Goal: Register for event/course: Sign up to attend an event or enroll in a course

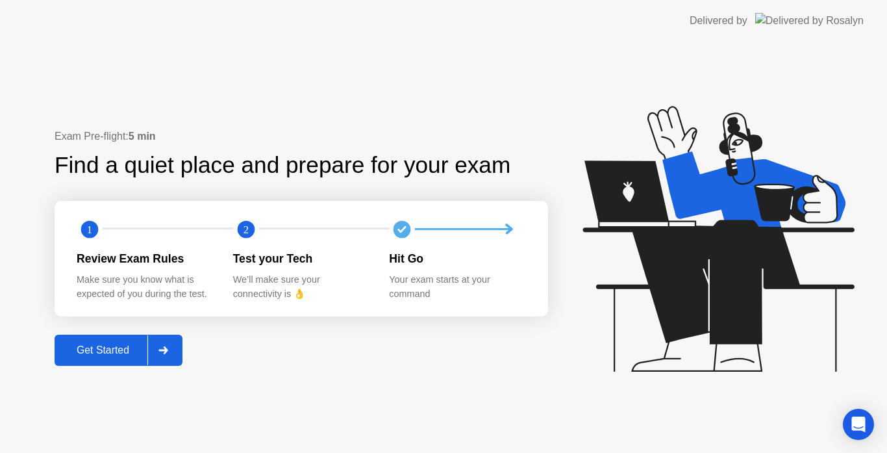
click at [179, 355] on div at bounding box center [162, 350] width 31 height 30
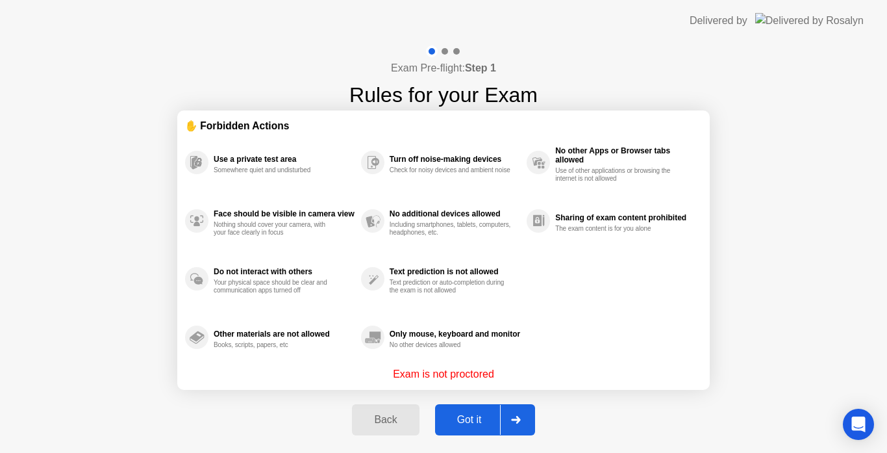
click at [461, 420] on div "Got it" at bounding box center [469, 420] width 61 height 12
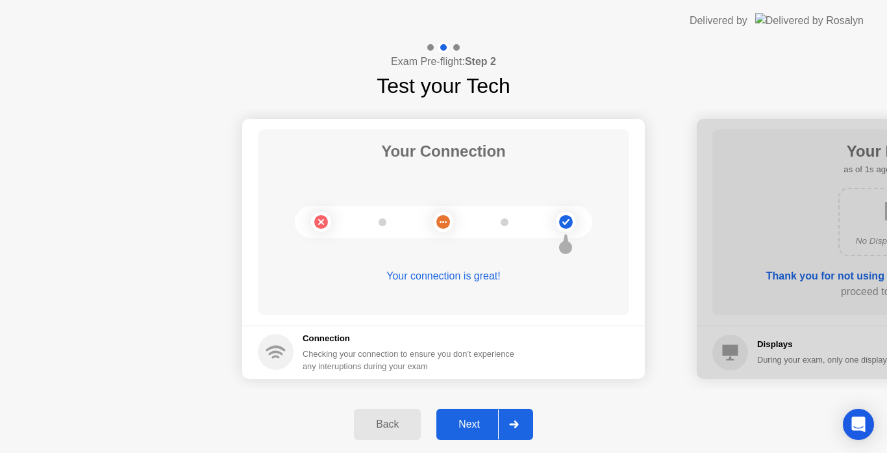
click at [512, 421] on icon at bounding box center [514, 424] width 10 height 8
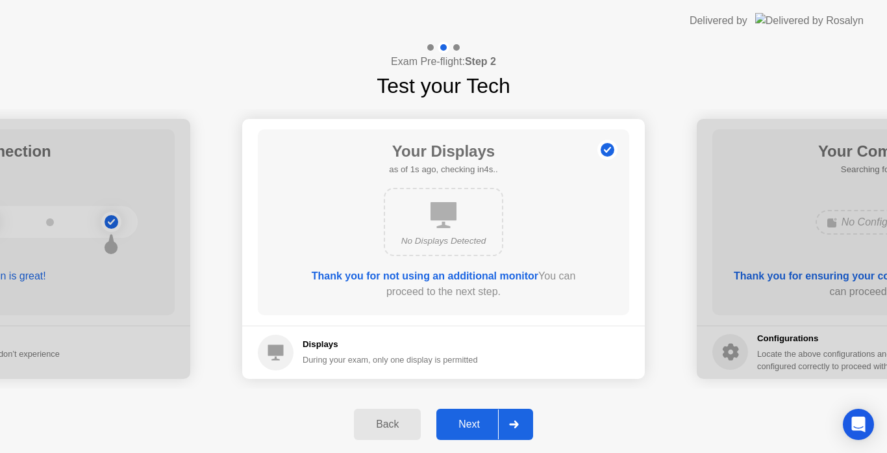
drag, startPoint x: 512, startPoint y: 421, endPoint x: 508, endPoint y: 428, distance: 7.6
click at [512, 422] on icon at bounding box center [514, 424] width 10 height 8
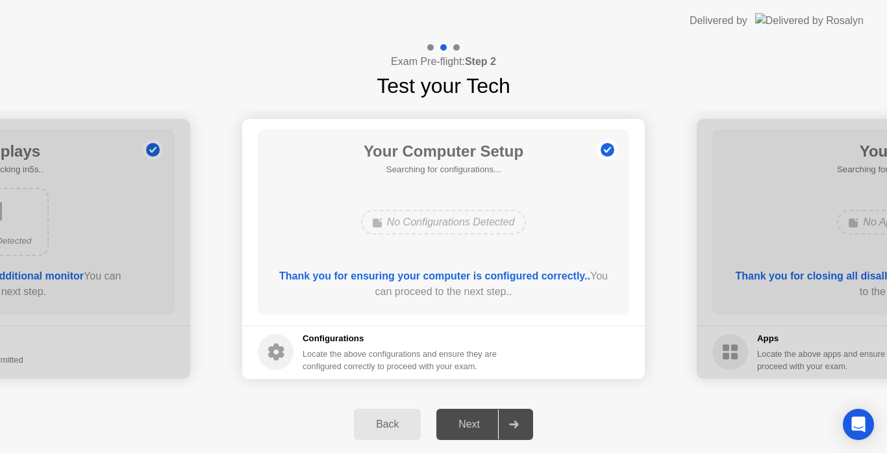
click at [507, 429] on div at bounding box center [513, 424] width 31 height 30
click at [507, 424] on div at bounding box center [513, 424] width 31 height 30
click at [512, 423] on icon at bounding box center [513, 424] width 9 height 8
click at [517, 424] on icon at bounding box center [513, 424] width 9 height 8
click at [519, 429] on div at bounding box center [513, 424] width 31 height 30
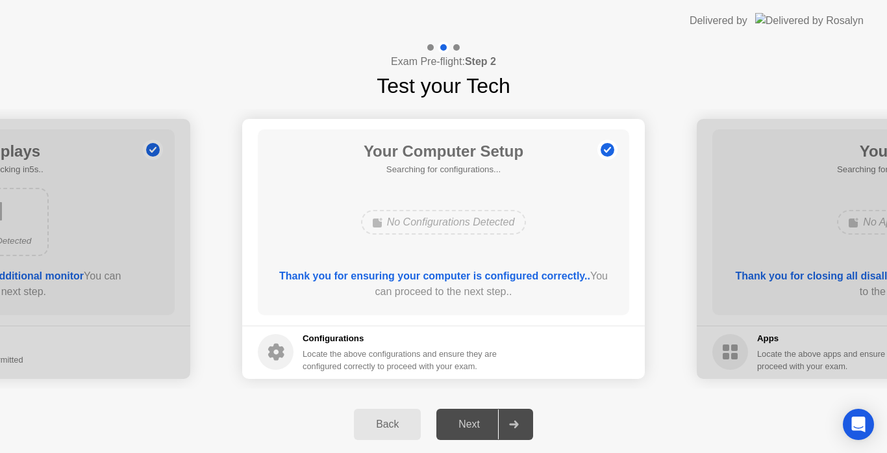
click at [473, 425] on div "Next" at bounding box center [469, 424] width 58 height 12
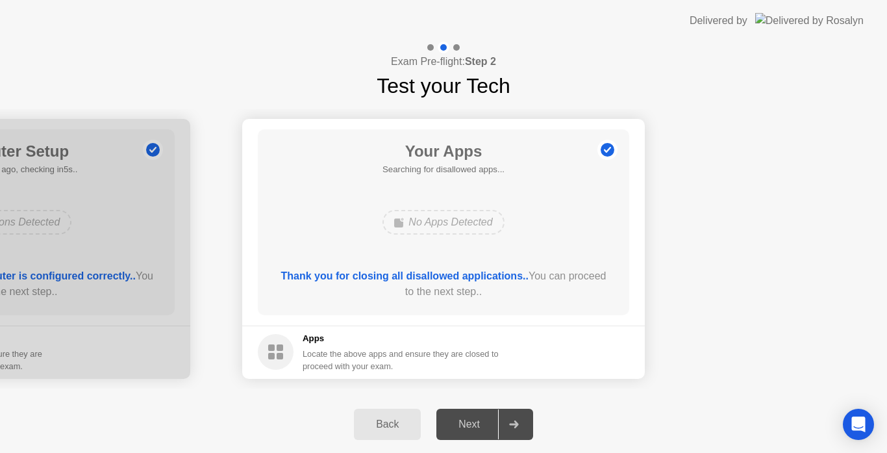
click at [476, 425] on div "Next" at bounding box center [469, 424] width 58 height 12
click at [468, 424] on div "Next" at bounding box center [469, 424] width 58 height 12
click at [590, 375] on footer "Apps Locate the above apps and ensure they are closed to proceed with your exam." at bounding box center [443, 351] width 403 height 53
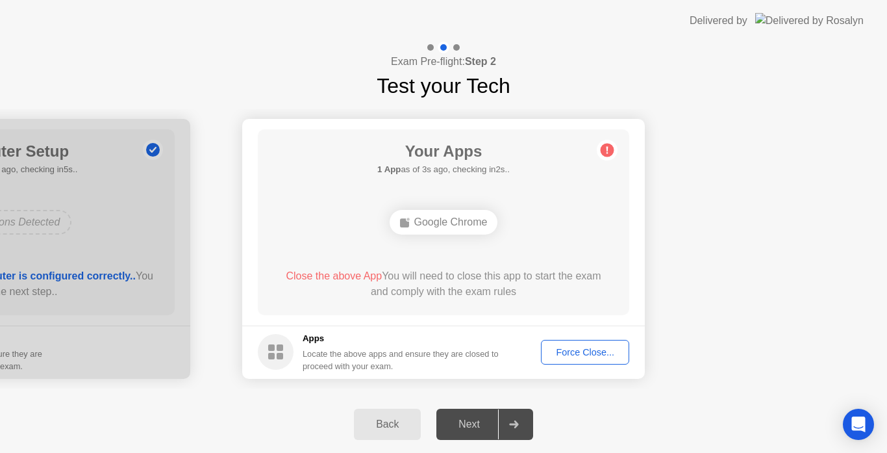
click at [560, 347] on div "Force Close..." at bounding box center [585, 352] width 79 height 10
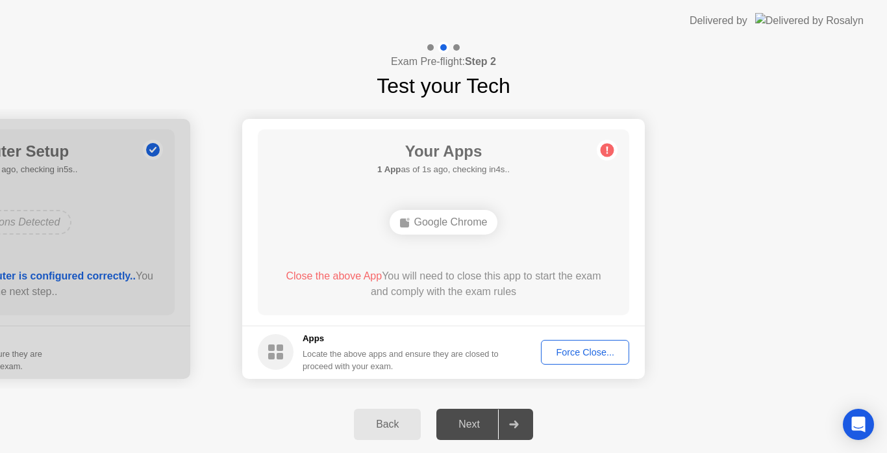
click at [454, 420] on div "Next" at bounding box center [469, 424] width 58 height 12
click at [462, 420] on div "Next" at bounding box center [469, 424] width 58 height 12
click at [537, 420] on div "Back Next" at bounding box center [443, 423] width 887 height 57
click at [518, 425] on icon at bounding box center [513, 424] width 9 height 8
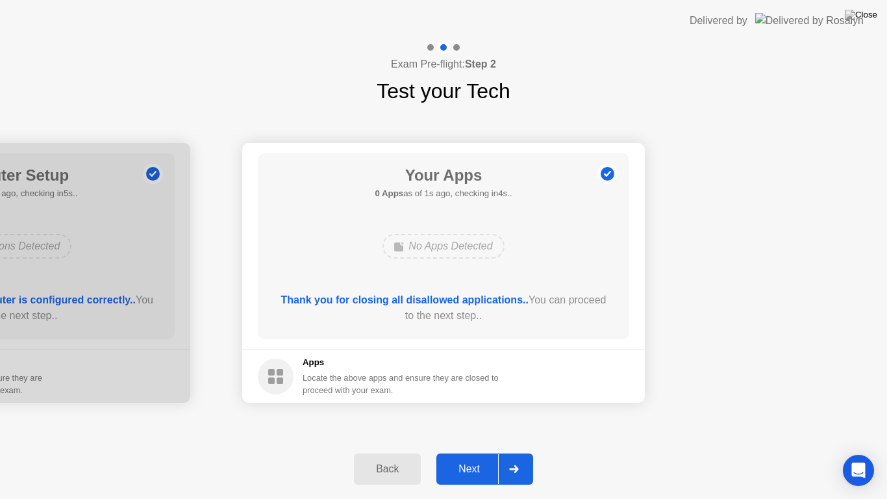
click at [449, 452] on div "Next" at bounding box center [469, 469] width 58 height 12
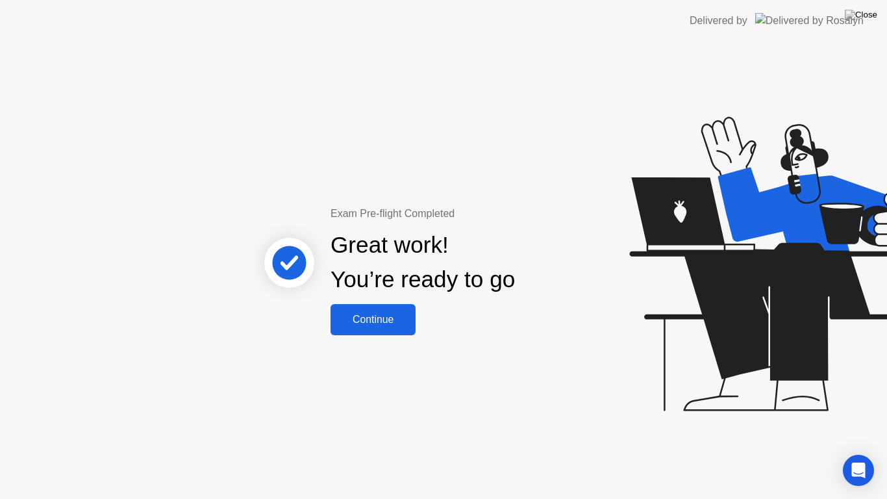
click at [356, 318] on div "Continue" at bounding box center [372, 320] width 77 height 12
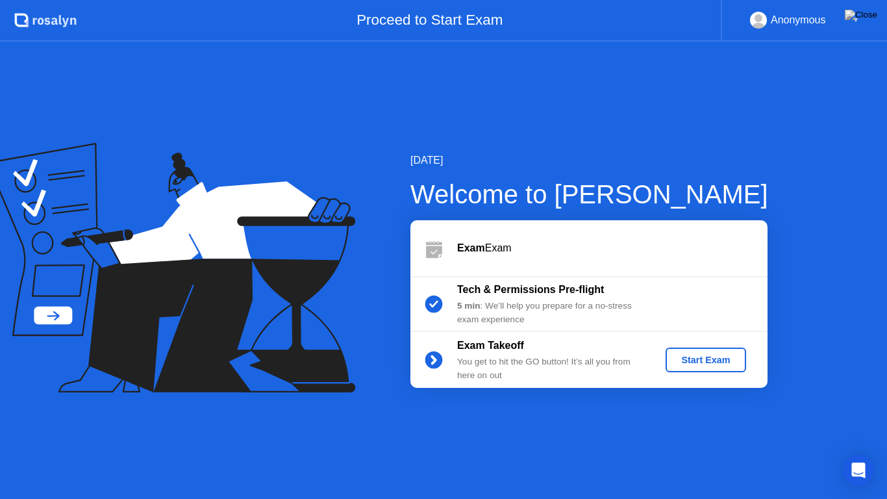
click at [709, 363] on div "Start Exam" at bounding box center [705, 360] width 69 height 10
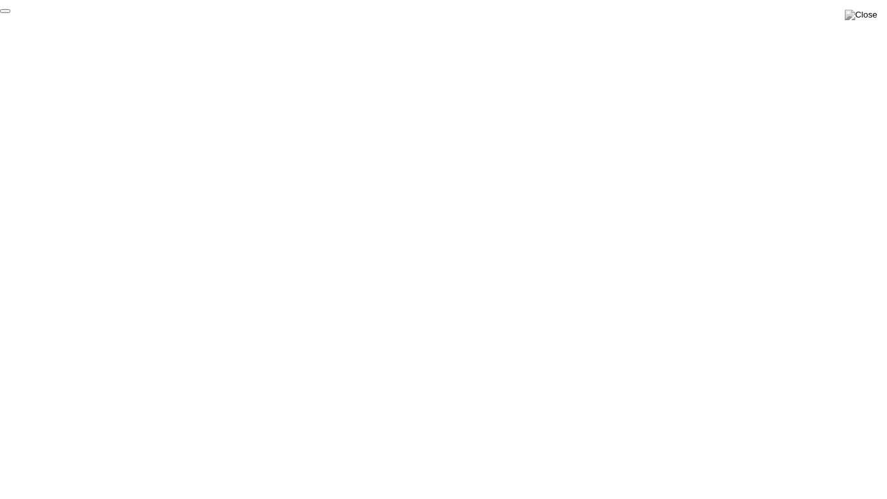
click div "End Proctoring Session"
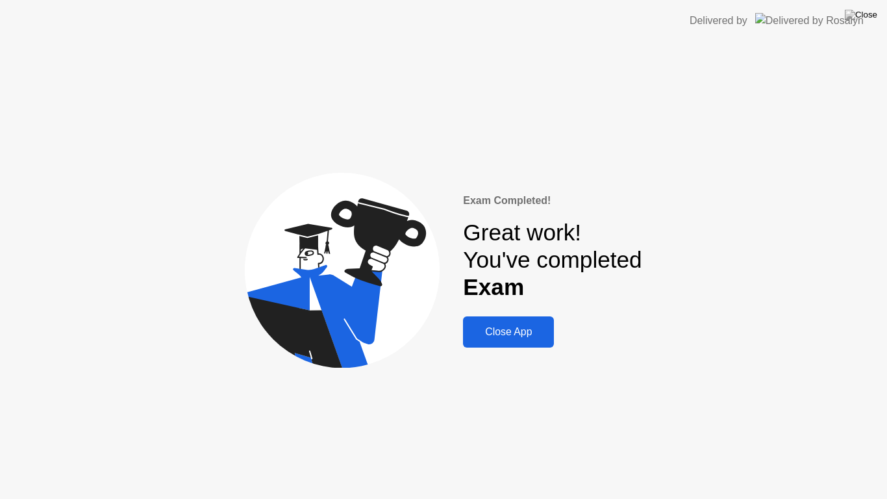
click at [497, 338] on div "Close App" at bounding box center [508, 332] width 83 height 12
